Goal: Task Accomplishment & Management: Manage account settings

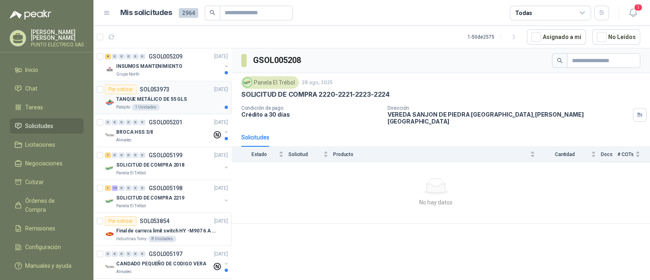
click at [190, 102] on div "TANQUE METÁLICO DE 55 GLS" at bounding box center [172, 99] width 112 height 10
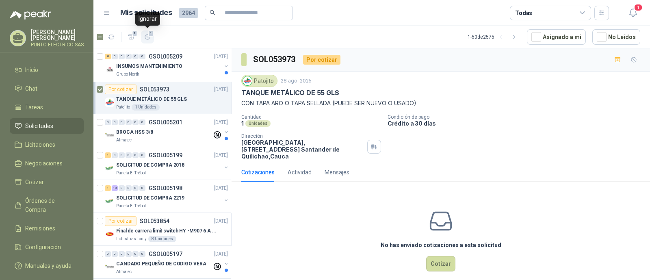
click at [150, 37] on icon "button" at bounding box center [147, 37] width 5 height 5
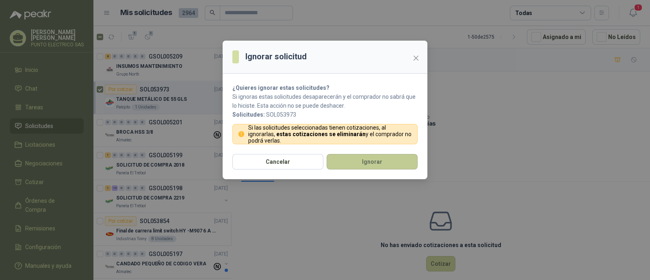
click at [376, 165] on button "Ignorar" at bounding box center [371, 161] width 91 height 15
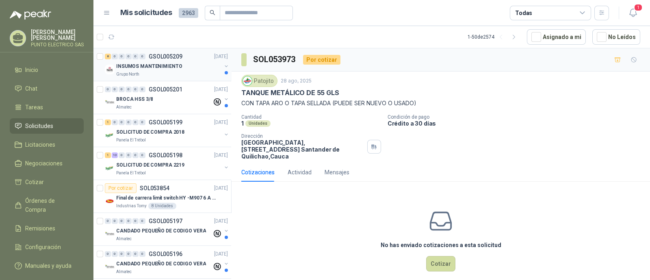
click at [182, 67] on div "INSUMOS MANTENIMIENTO" at bounding box center [168, 66] width 105 height 10
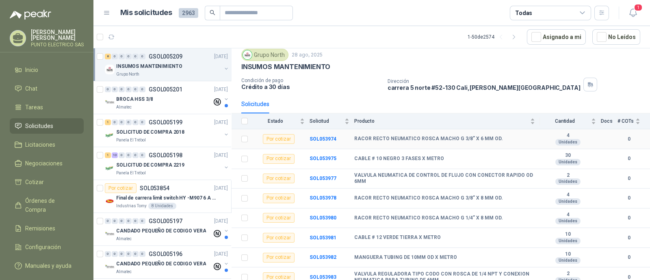
scroll to position [32, 0]
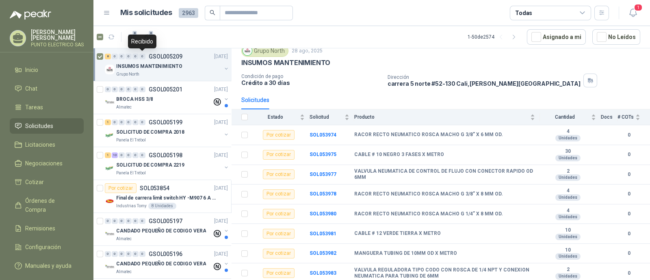
click at [147, 41] on div "Recibido" at bounding box center [142, 42] width 28 height 14
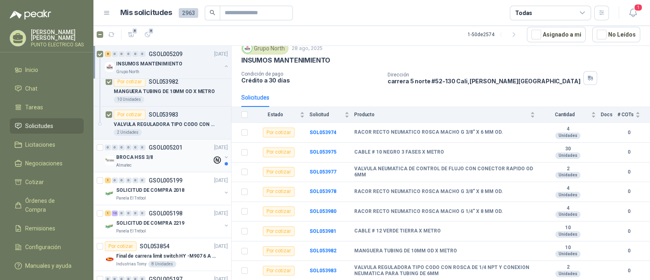
scroll to position [0, 0]
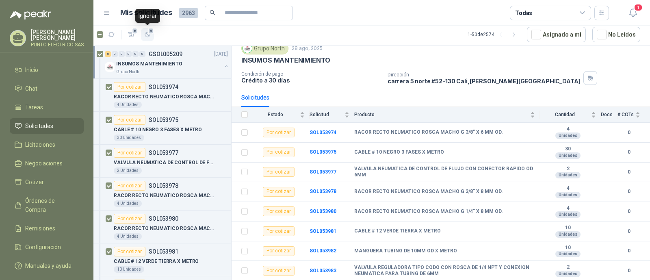
click at [147, 35] on icon "button" at bounding box center [147, 34] width 7 height 7
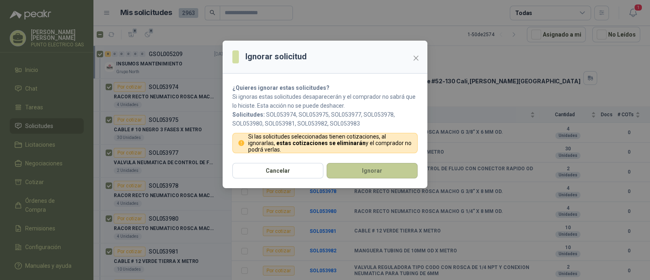
click at [378, 169] on button "Ignorar" at bounding box center [371, 170] width 91 height 15
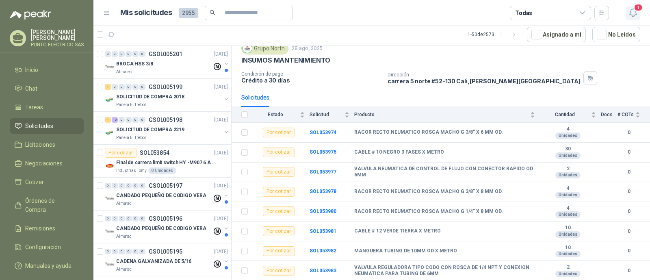
click at [635, 13] on icon "button" at bounding box center [633, 13] width 10 height 10
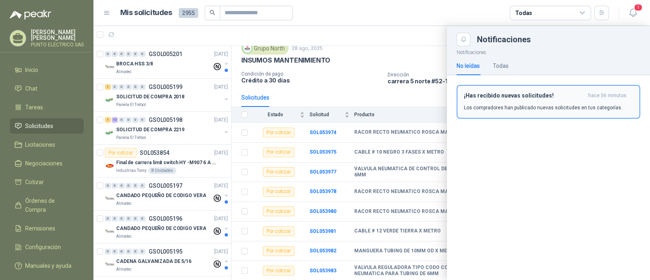
click at [534, 89] on button "¡Has recibido nuevas solicitudes! hace 56 minutos Los compradores han publicado…" at bounding box center [548, 102] width 184 height 34
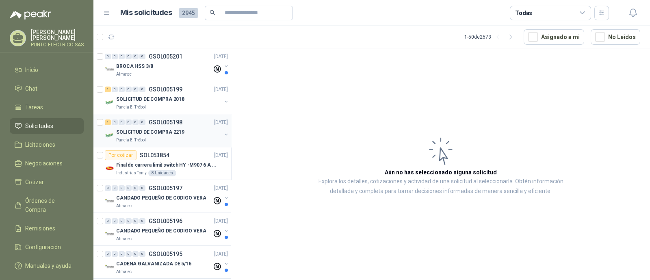
click at [164, 133] on p "SOLICITUD DE COMPRA 2219" at bounding box center [150, 132] width 68 height 8
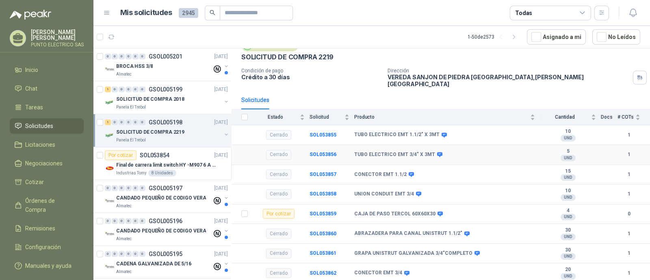
scroll to position [91, 0]
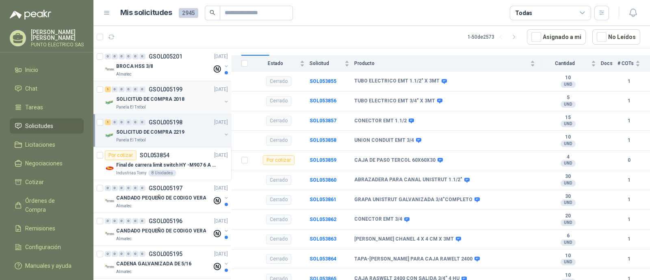
click at [167, 101] on p "SOLICITUD DE COMPRA 2018" at bounding box center [150, 99] width 68 height 8
